Goal: Check status: Check status

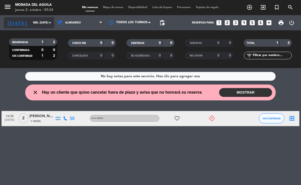
click at [49, 23] on icon "arrow_drop_down" at bounding box center [50, 23] width 6 height 6
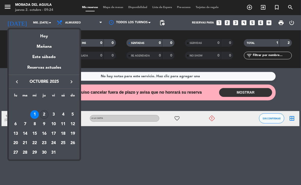
click at [44, 114] on div "2" at bounding box center [44, 114] width 9 height 9
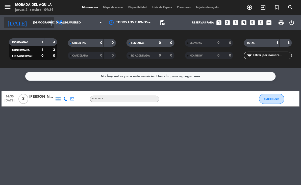
click at [51, 23] on icon "arrow_drop_down" at bounding box center [50, 23] width 6 height 6
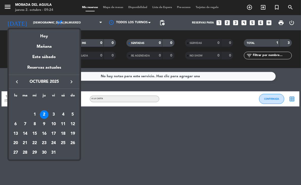
click at [140, 128] on div at bounding box center [150, 92] width 301 height 185
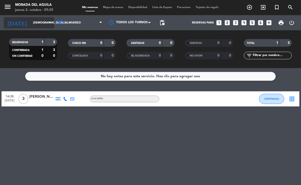
click at [51, 22] on icon "arrow_drop_down" at bounding box center [50, 23] width 6 height 6
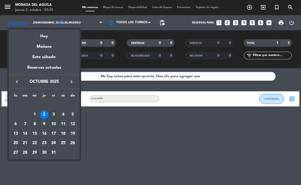
click at [53, 112] on div "3" at bounding box center [53, 114] width 9 height 9
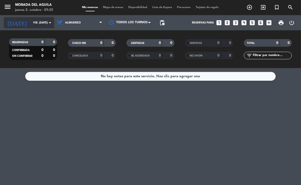
click at [49, 25] on icon "arrow_drop_down" at bounding box center [50, 23] width 6 height 6
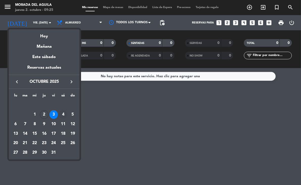
click at [64, 113] on div "4" at bounding box center [63, 114] width 9 height 9
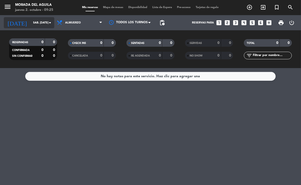
click at [48, 23] on icon "arrow_drop_down" at bounding box center [50, 23] width 6 height 6
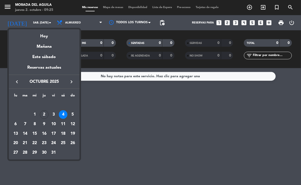
click at [72, 113] on div "5" at bounding box center [72, 114] width 9 height 9
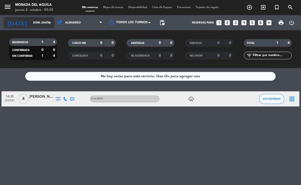
drag, startPoint x: 51, startPoint y: 22, endPoint x: 51, endPoint y: 26, distance: 4.0
click at [51, 26] on div "[DATE] dom. [DATE] arrow_drop_down" at bounding box center [29, 22] width 50 height 11
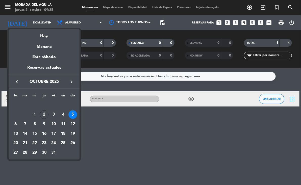
click at [42, 123] on div "9" at bounding box center [44, 124] width 9 height 9
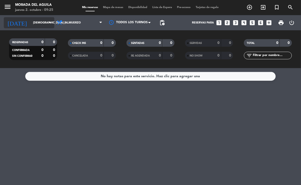
click at [50, 22] on icon "arrow_drop_down" at bounding box center [50, 23] width 6 height 6
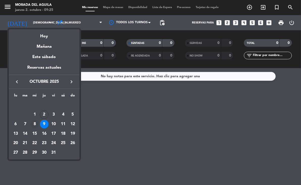
click at [36, 123] on div "8" at bounding box center [34, 124] width 9 height 9
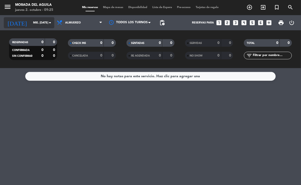
click at [48, 22] on icon "arrow_drop_down" at bounding box center [50, 23] width 6 height 6
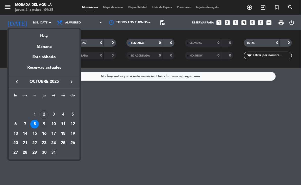
click at [44, 124] on div "9" at bounding box center [44, 124] width 9 height 9
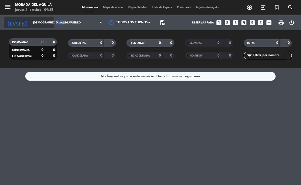
click at [48, 22] on icon "arrow_drop_down" at bounding box center [50, 23] width 6 height 6
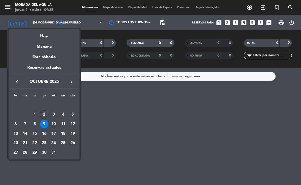
click at [52, 121] on div "10" at bounding box center [53, 124] width 9 height 9
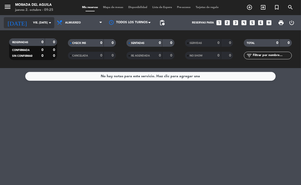
click at [48, 21] on icon "arrow_drop_down" at bounding box center [50, 23] width 6 height 6
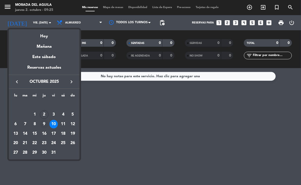
click at [43, 124] on div "9" at bounding box center [44, 124] width 9 height 9
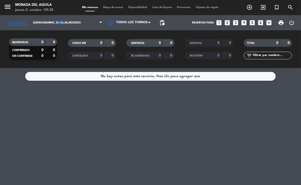
click at [139, 139] on div "No hay notas para este servicio. Haz clic para agregar una" at bounding box center [150, 126] width 301 height 117
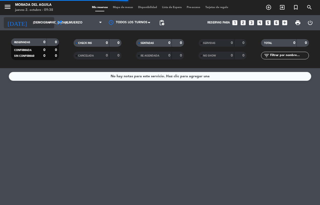
click at [41, 24] on input "[DEMOGRAPHIC_DATA] [DATE]" at bounding box center [51, 22] width 40 height 9
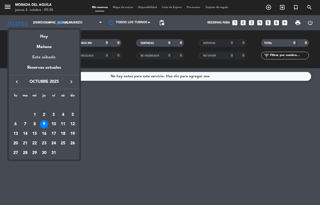
click at [55, 60] on div "Este sábado" at bounding box center [44, 57] width 71 height 14
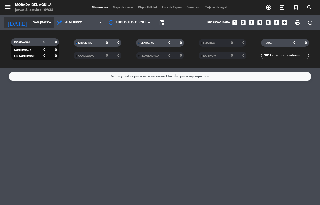
click at [43, 24] on input "sáb. [DATE]" at bounding box center [51, 22] width 40 height 9
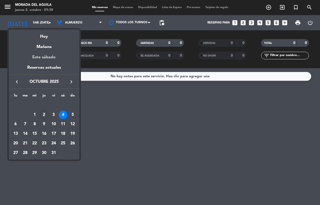
click at [57, 57] on div "Este sábado" at bounding box center [44, 57] width 71 height 14
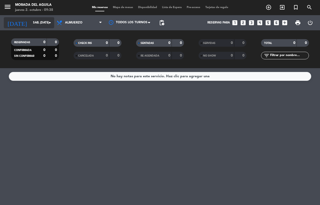
click at [45, 20] on input "sáb. [DATE]" at bounding box center [51, 22] width 40 height 9
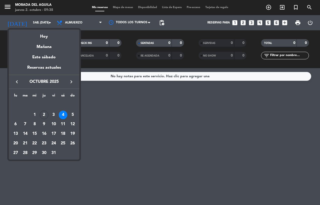
click at [68, 80] on icon "keyboard_arrow_right" at bounding box center [71, 82] width 6 height 6
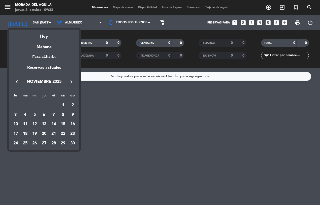
click at [16, 82] on icon "keyboard_arrow_left" at bounding box center [17, 82] width 6 height 6
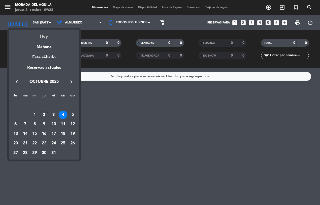
click at [46, 35] on div "Hoy" at bounding box center [44, 35] width 71 height 10
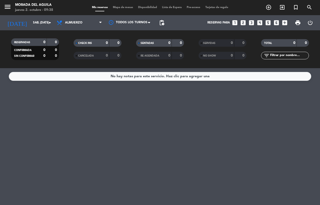
type input "[DEMOGRAPHIC_DATA] [DATE]"
